Goal: Download file/media

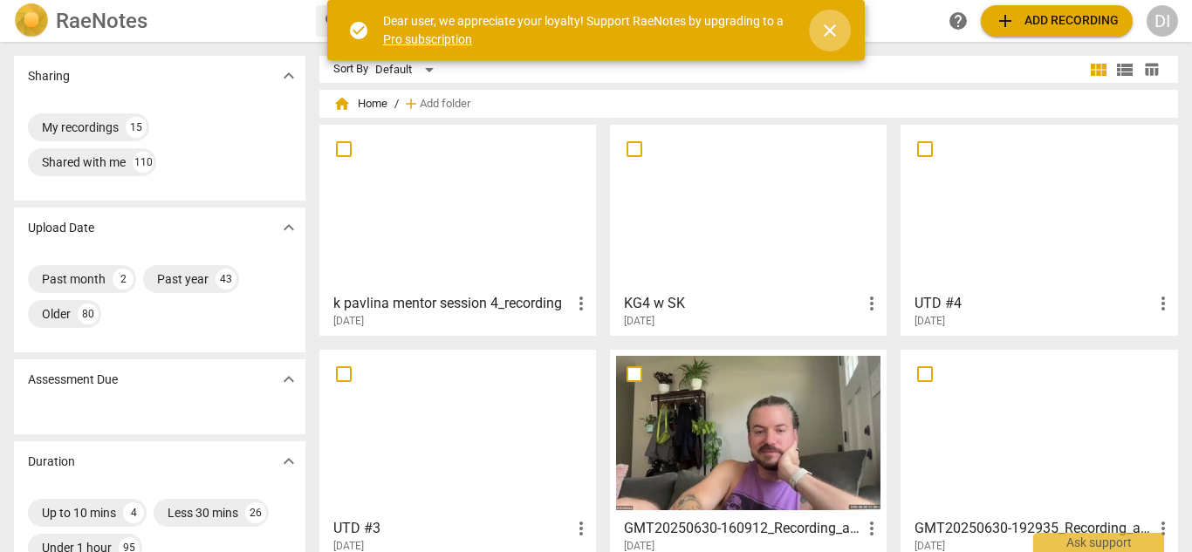
click at [837, 33] on span "close" at bounding box center [830, 30] width 21 height 21
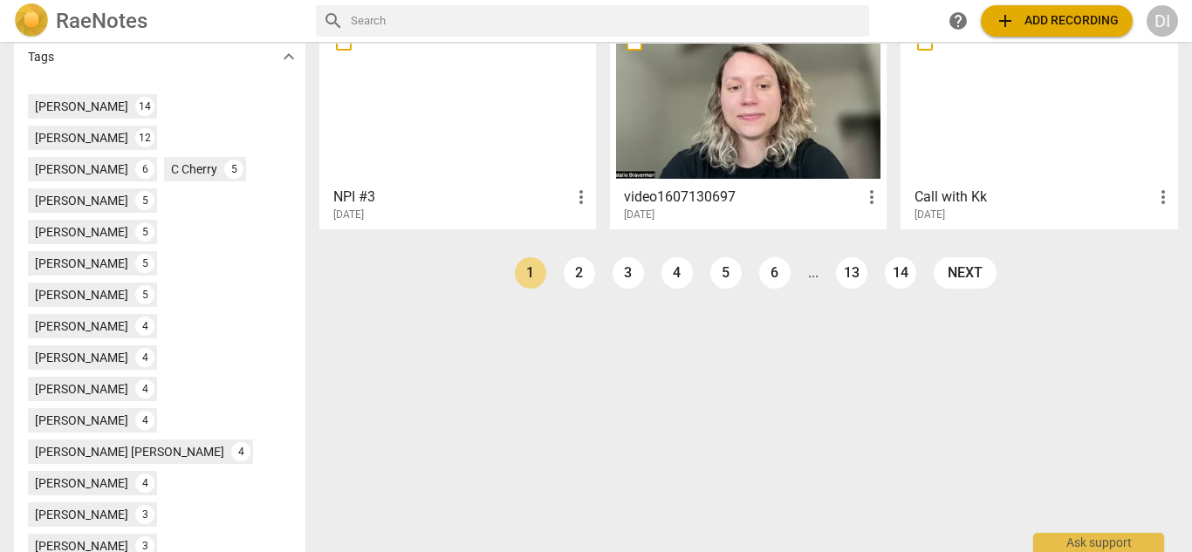
scroll to position [550, 0]
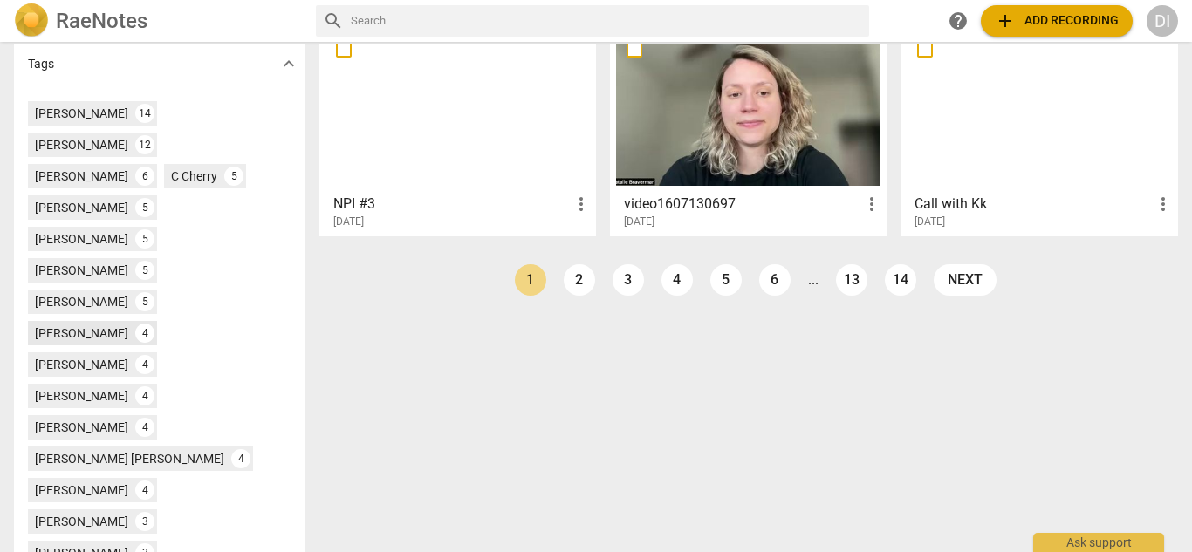
click at [46, 325] on div "[PERSON_NAME]" at bounding box center [81, 333] width 93 height 17
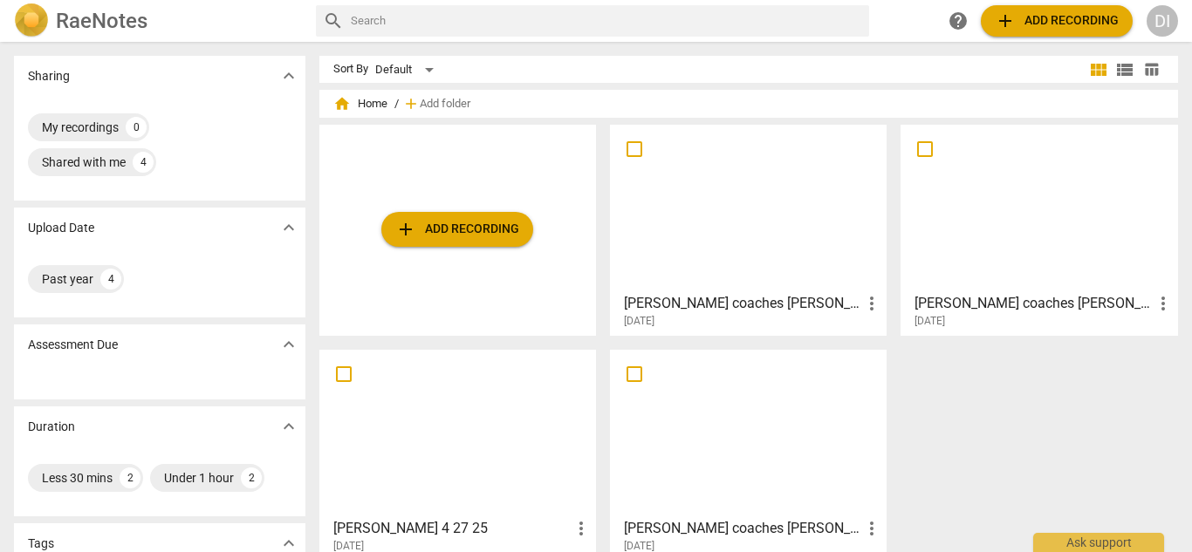
click at [703, 215] on div at bounding box center [748, 208] width 264 height 154
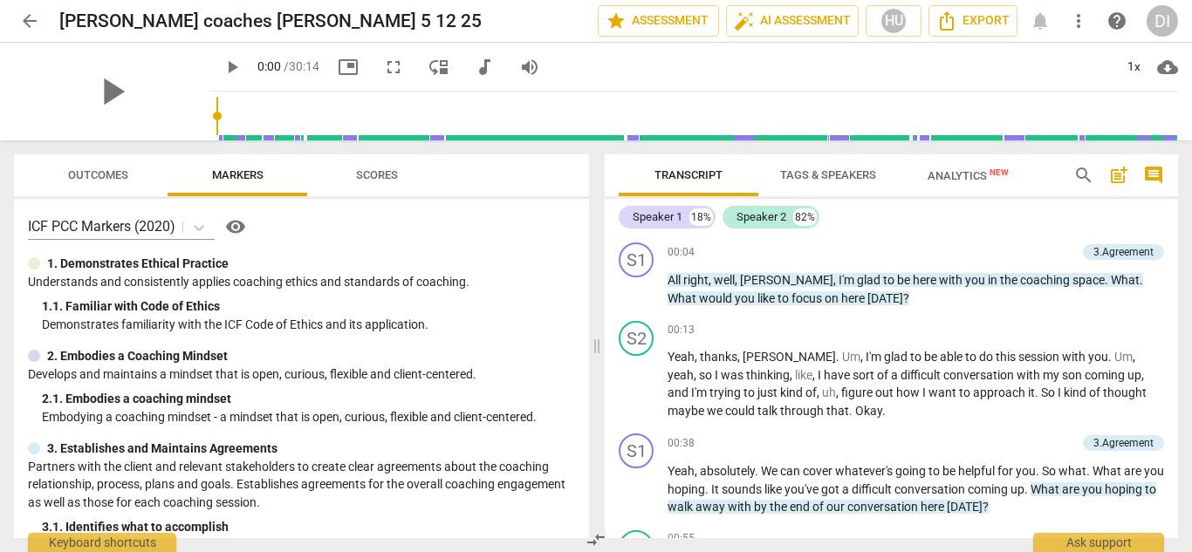
click at [825, 174] on span "Tags & Speakers" at bounding box center [828, 174] width 96 height 13
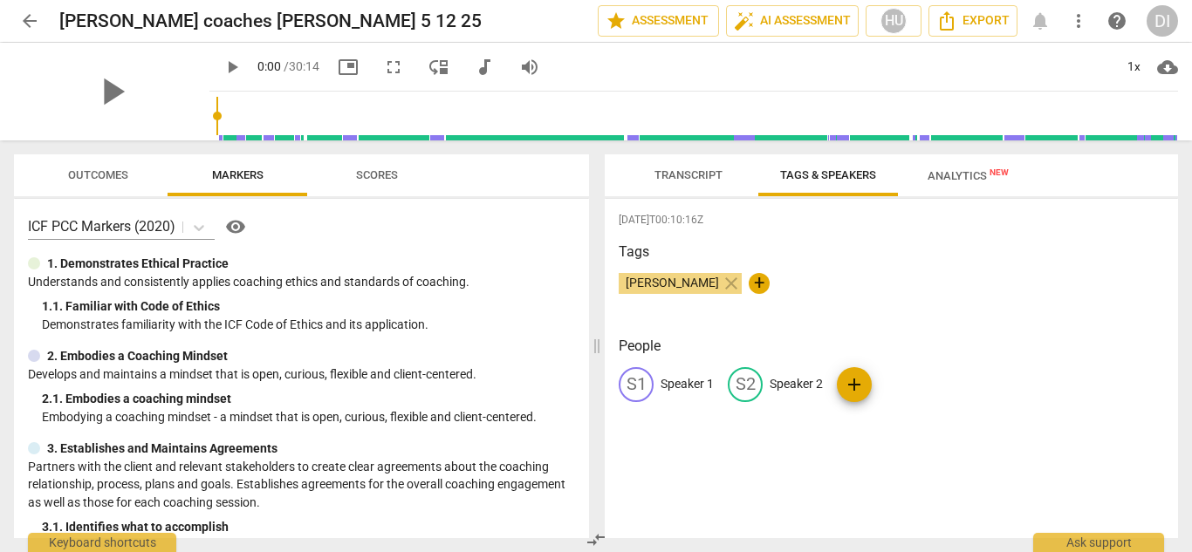
click at [700, 386] on p "Speaker 1" at bounding box center [687, 384] width 53 height 18
type input "Coach"
click at [900, 385] on p "Speaker 2" at bounding box center [909, 384] width 53 height 18
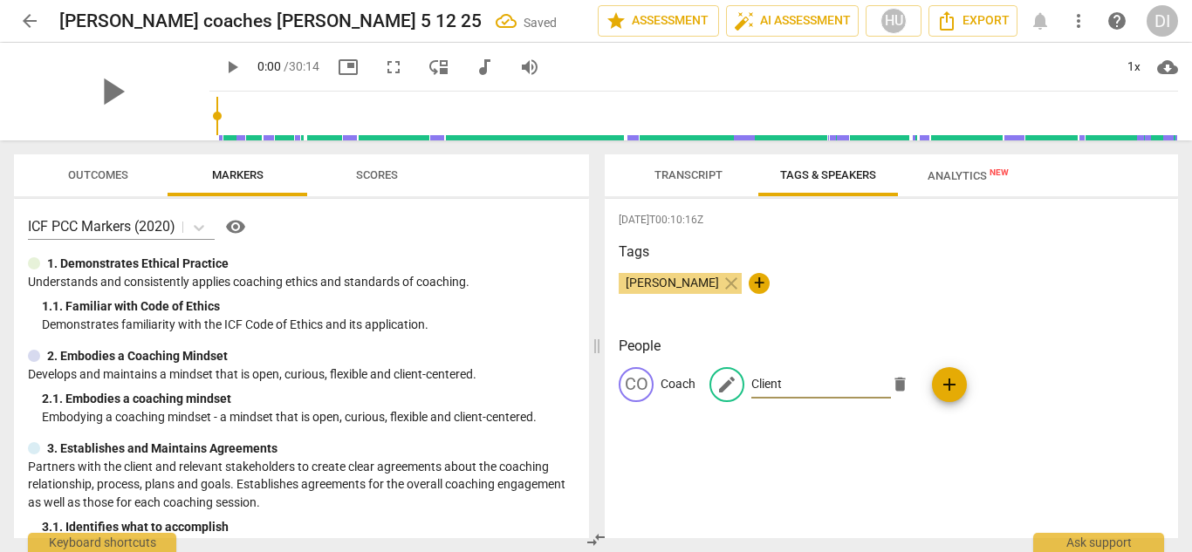
type input "Client"
click at [687, 183] on span "Transcript" at bounding box center [689, 176] width 110 height 24
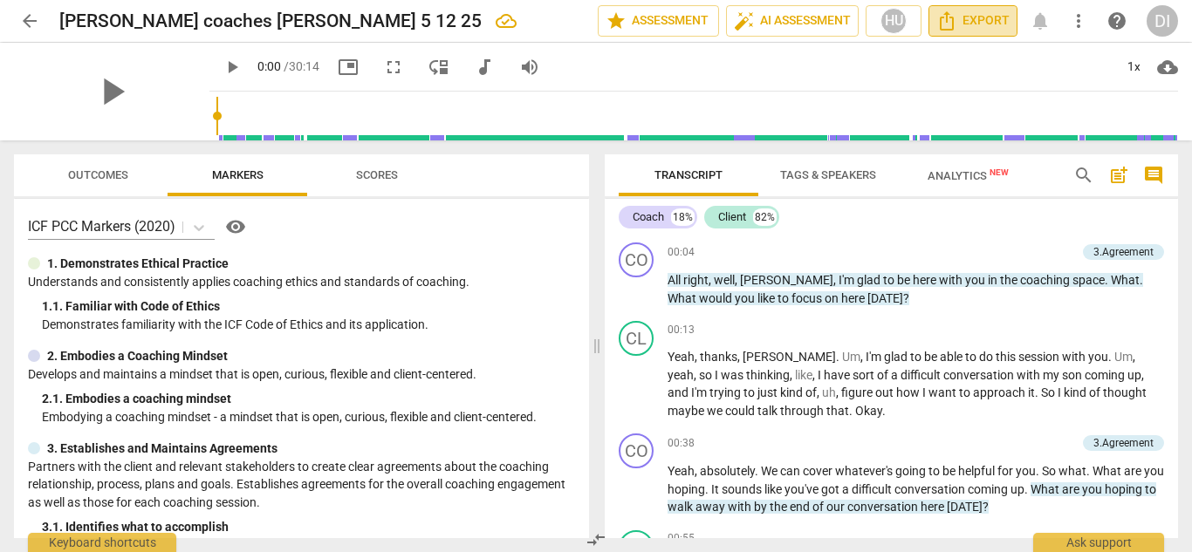
click at [973, 17] on span "Export" at bounding box center [973, 20] width 73 height 21
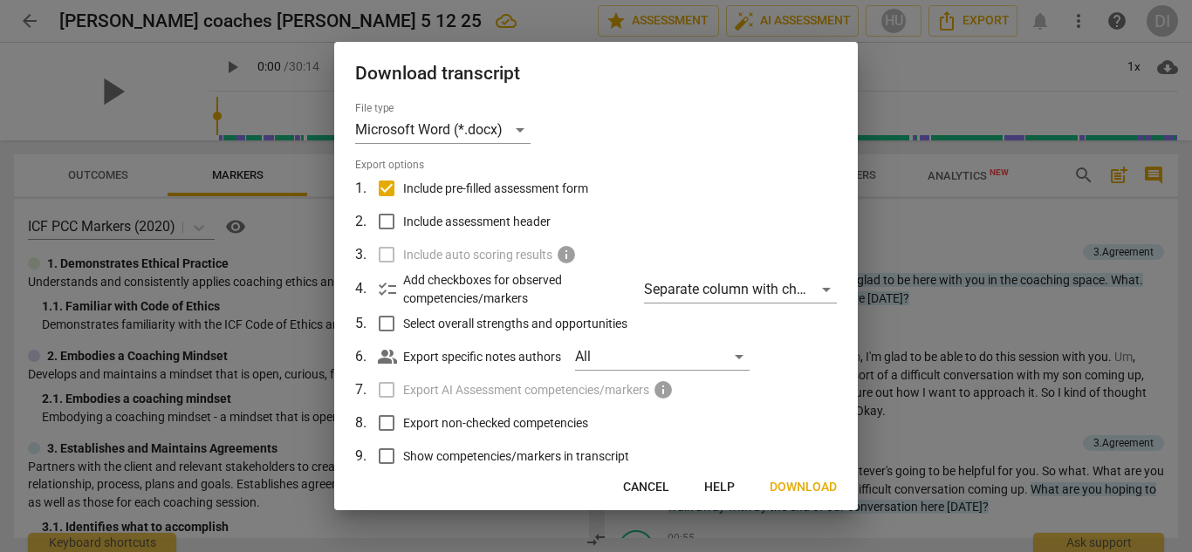
click at [392, 450] on input "Show competencies/markers in transcript" at bounding box center [386, 456] width 33 height 33
checkbox input "true"
click at [816, 491] on span "Download" at bounding box center [803, 487] width 67 height 17
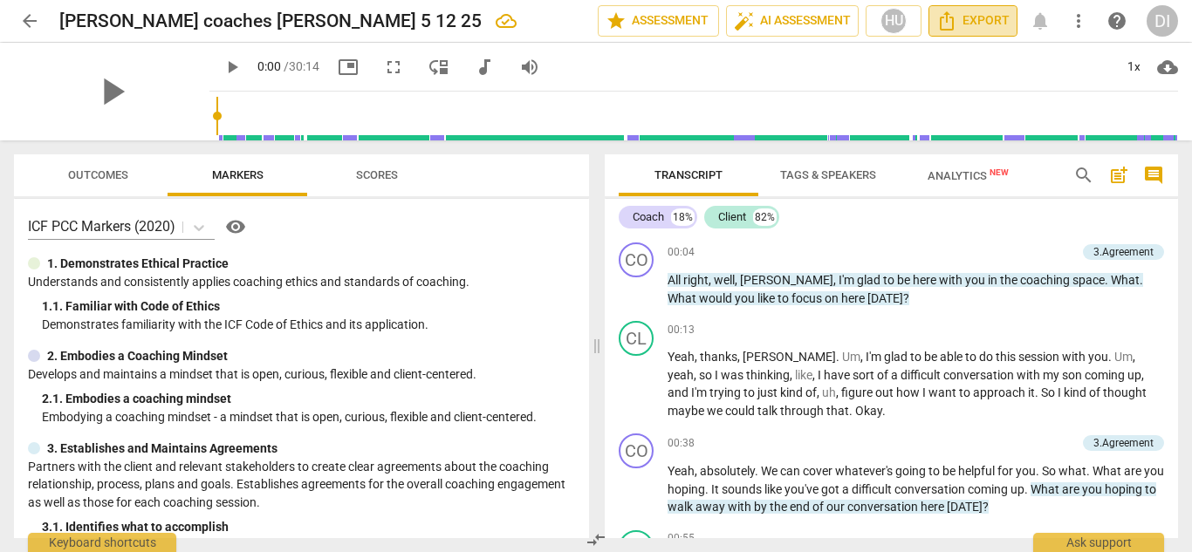
click at [988, 24] on span "Export" at bounding box center [973, 20] width 73 height 21
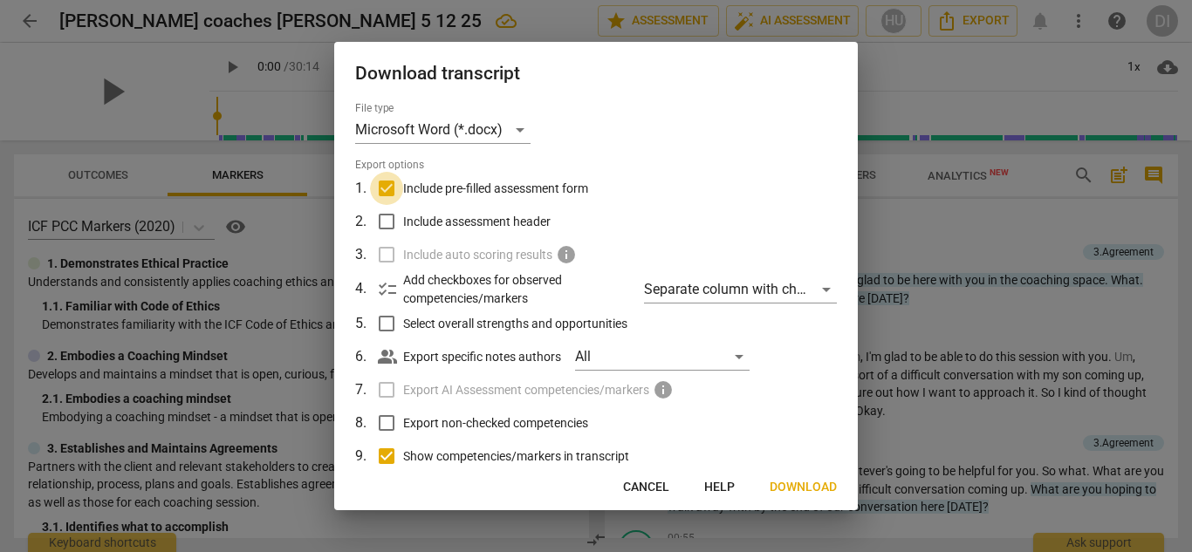
click at [389, 185] on input "Include pre-filled assessment form" at bounding box center [386, 188] width 33 height 33
checkbox input "false"
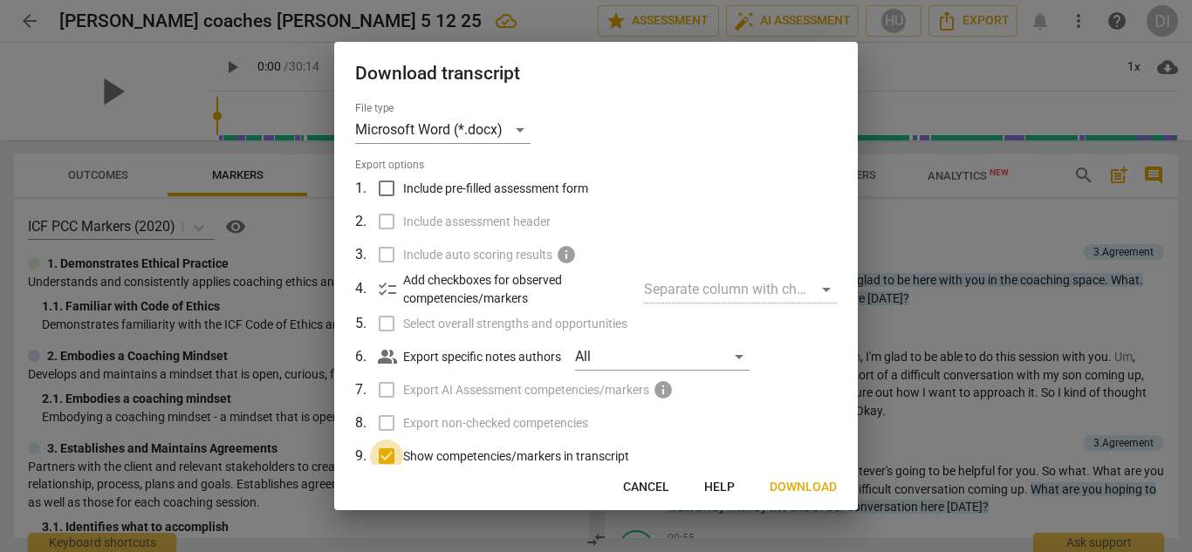
click at [385, 461] on input "Show competencies/markers in transcript" at bounding box center [386, 456] width 33 height 33
checkbox input "false"
click at [810, 483] on span "Download" at bounding box center [803, 487] width 67 height 17
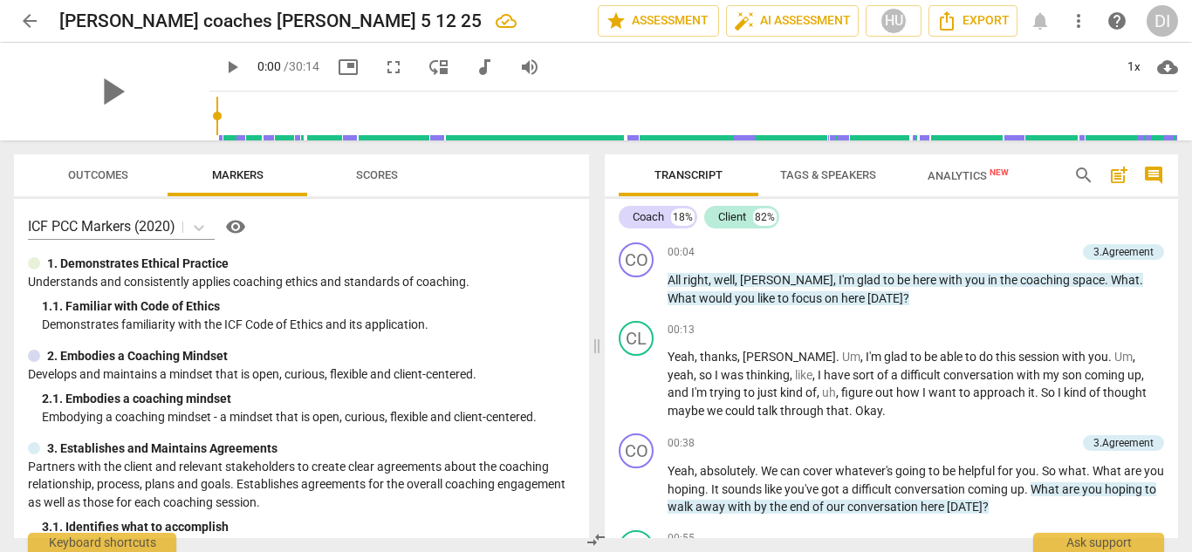
click at [35, 20] on span "arrow_back" at bounding box center [29, 20] width 21 height 21
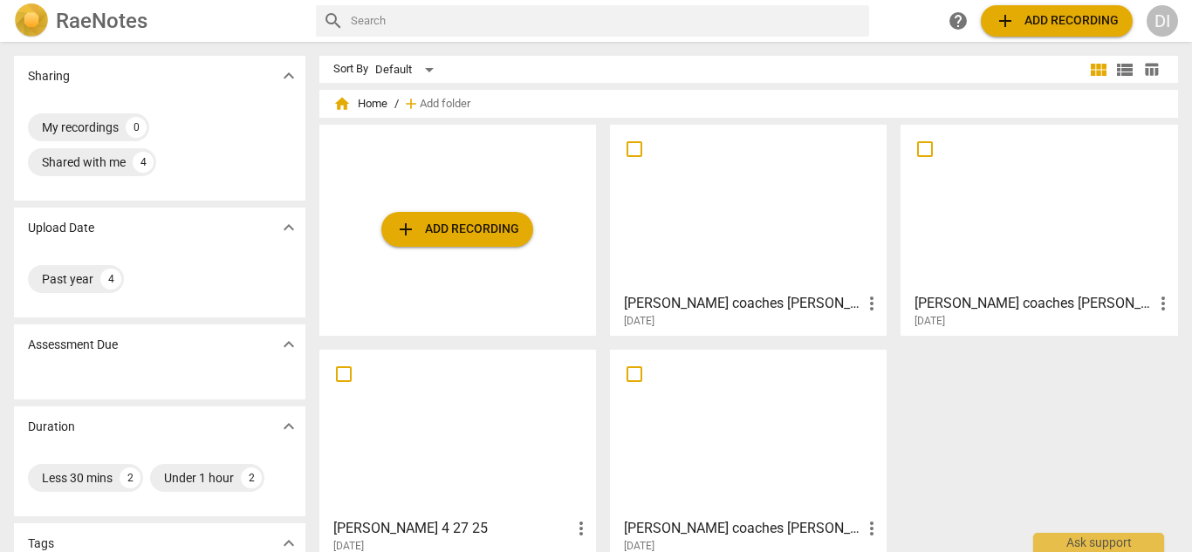
click at [538, 384] on div at bounding box center [458, 433] width 264 height 154
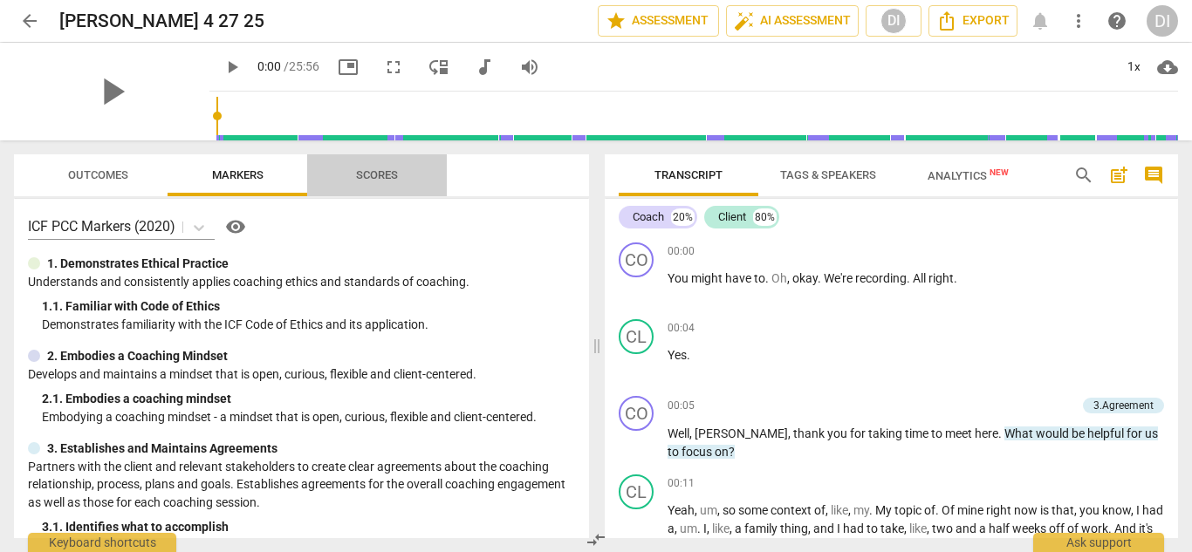
click at [375, 180] on span "Scores" at bounding box center [377, 174] width 42 height 13
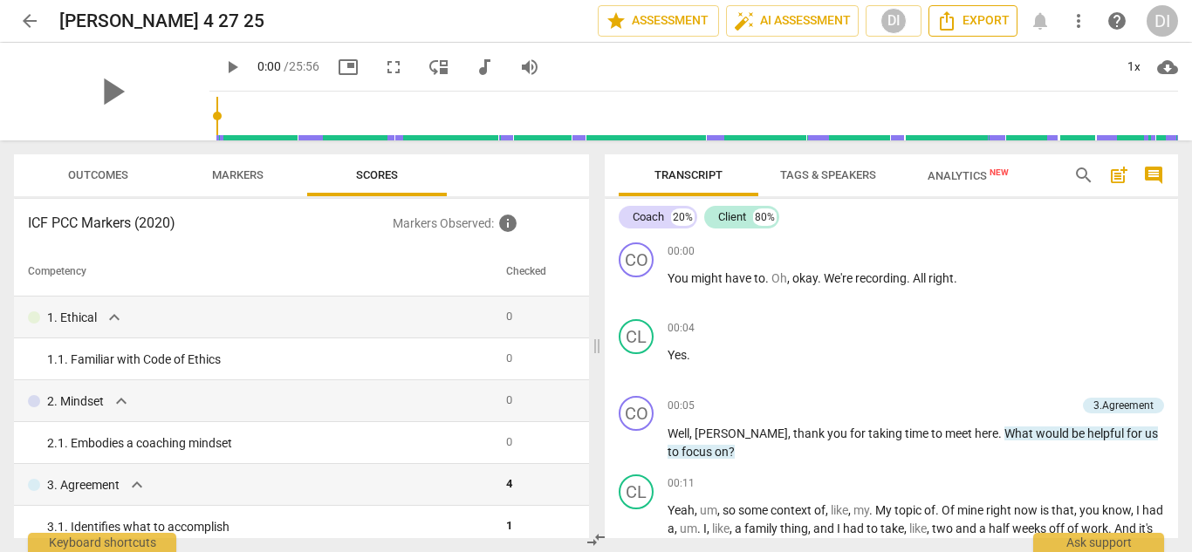
click at [968, 27] on span "Export" at bounding box center [973, 20] width 73 height 21
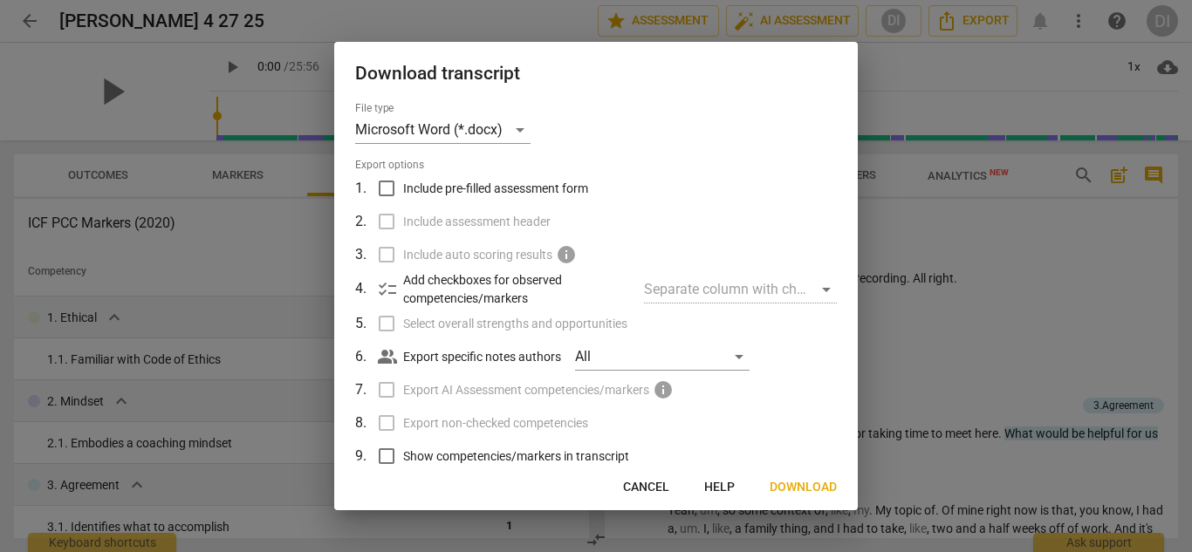
click at [799, 491] on span "Download" at bounding box center [803, 487] width 67 height 17
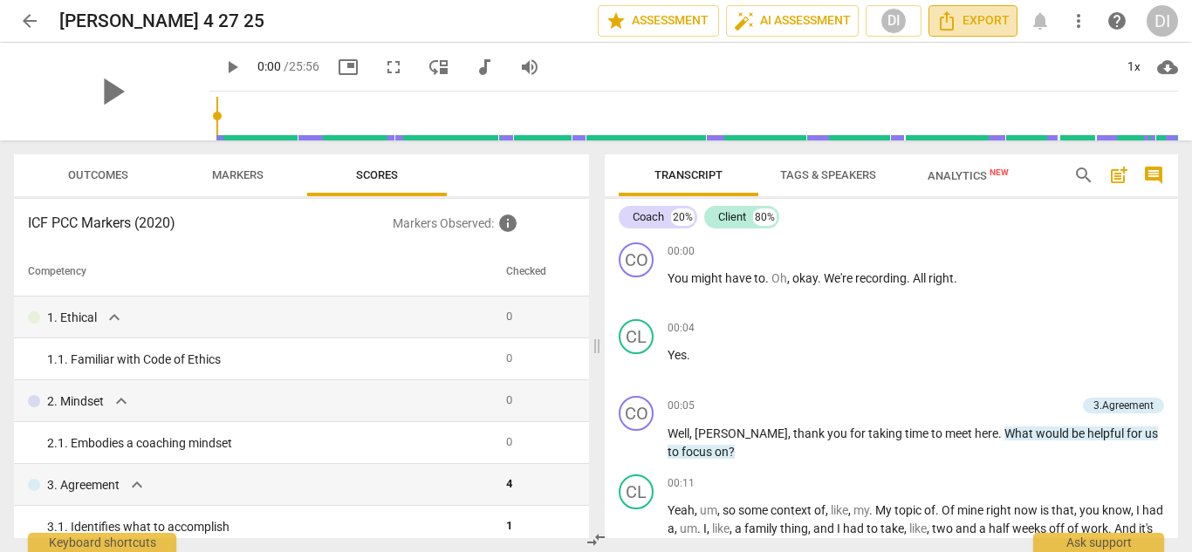
click at [978, 23] on span "Export" at bounding box center [973, 20] width 73 height 21
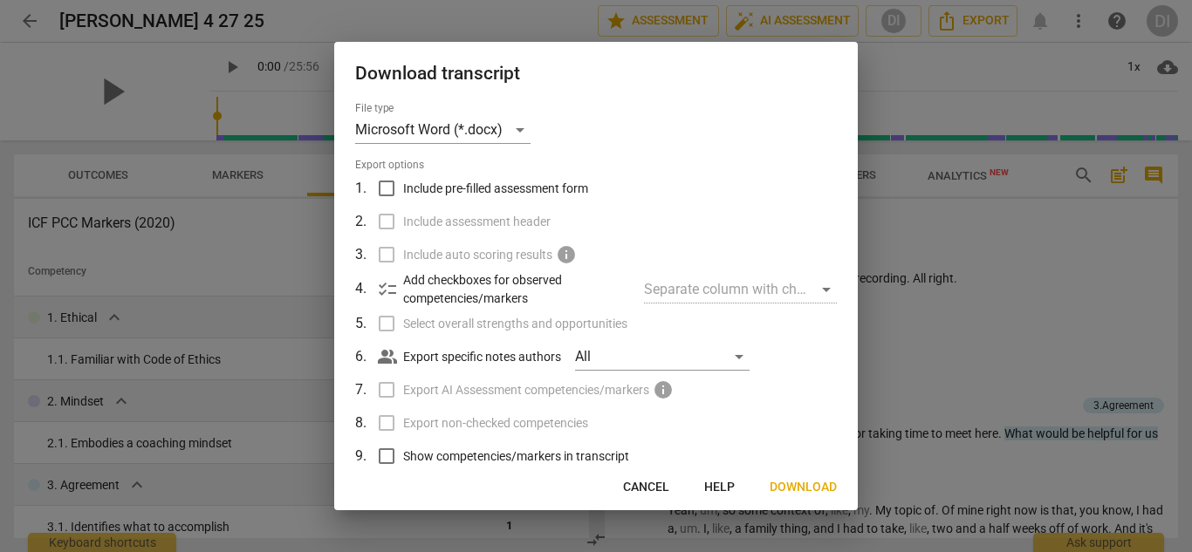
click at [383, 189] on input "Include pre-filled assessment form" at bounding box center [386, 188] width 33 height 33
checkbox input "true"
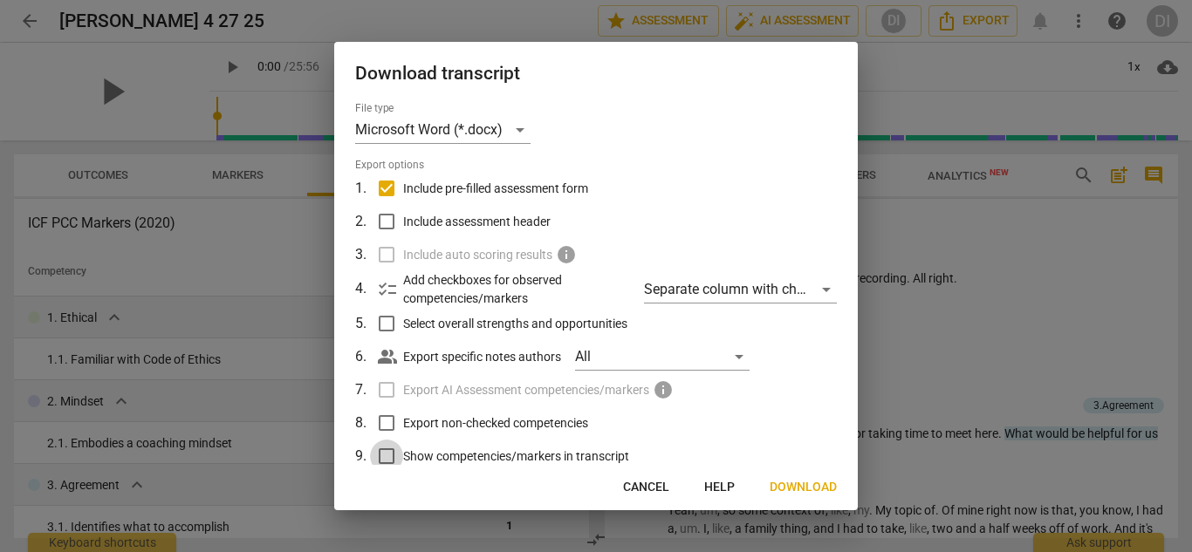
click at [394, 459] on input "Show competencies/markers in transcript" at bounding box center [386, 456] width 33 height 33
checkbox input "true"
click at [788, 490] on span "Download" at bounding box center [803, 487] width 67 height 17
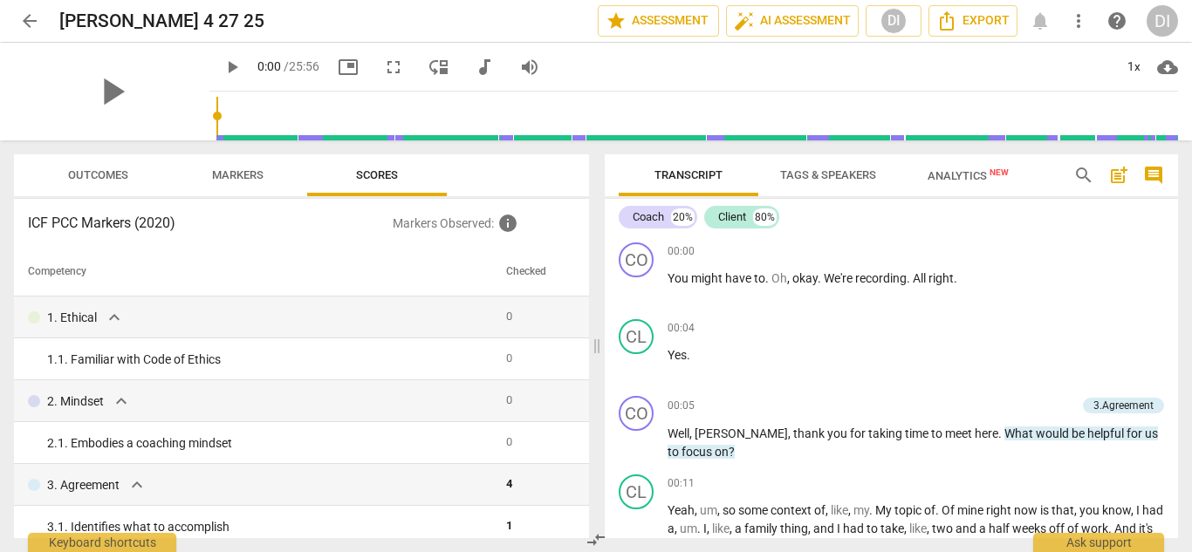
click at [30, 17] on span "arrow_back" at bounding box center [29, 20] width 21 height 21
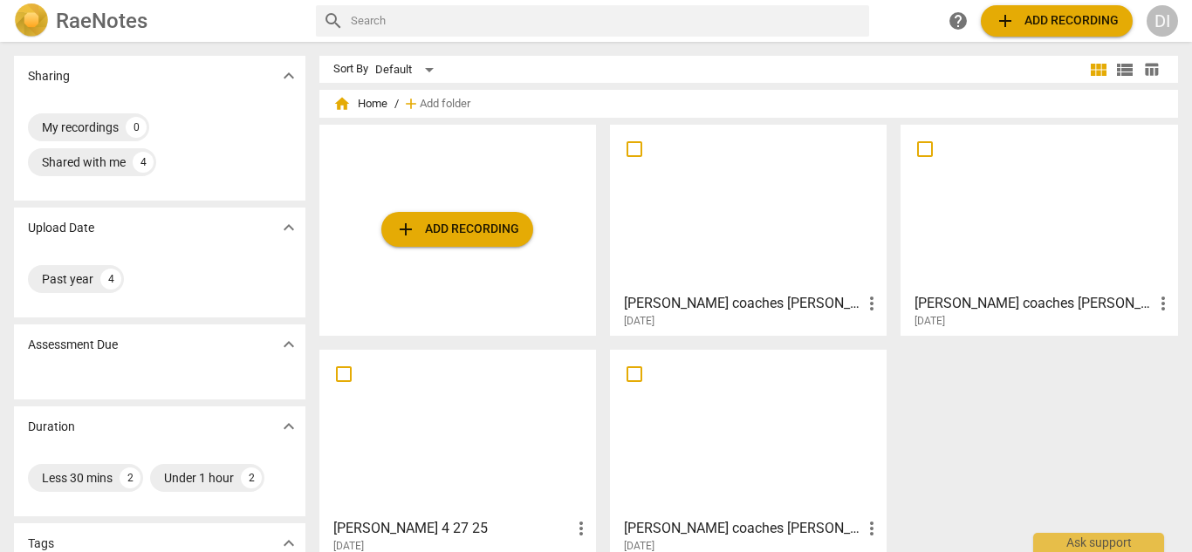
click at [815, 222] on div at bounding box center [748, 208] width 264 height 154
